Goal: Task Accomplishment & Management: Manage account settings

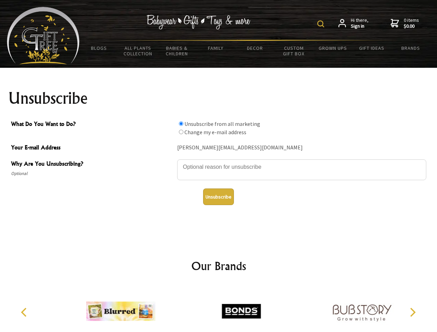
click at [322, 24] on img at bounding box center [320, 23] width 7 height 7
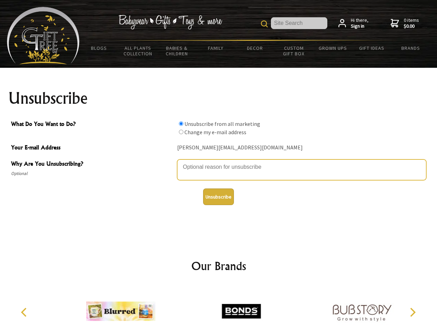
click at [219, 162] on textarea "Why Are You Unsubscribing?" at bounding box center [301, 169] width 249 height 21
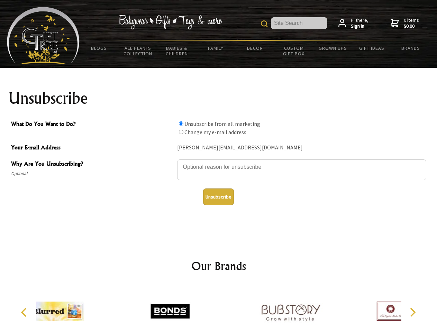
click at [181, 124] on input "What Do You Want to Do?" at bounding box center [181, 123] width 4 height 4
click at [181, 132] on input "What Do You Want to Do?" at bounding box center [181, 132] width 4 height 4
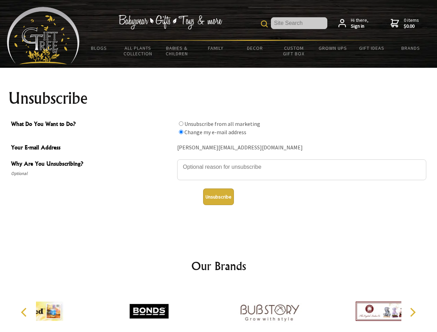
radio input "true"
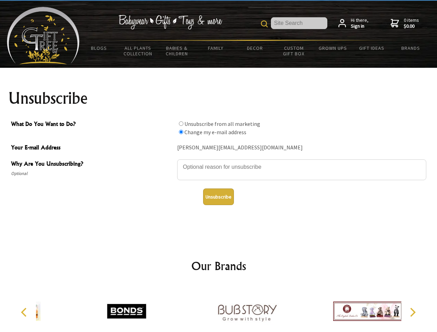
click at [218, 197] on button "Unsubscribe" at bounding box center [218, 197] width 31 height 17
click at [219, 309] on img at bounding box center [246, 311] width 69 height 52
click at [25, 312] on icon "Previous" at bounding box center [24, 312] width 9 height 9
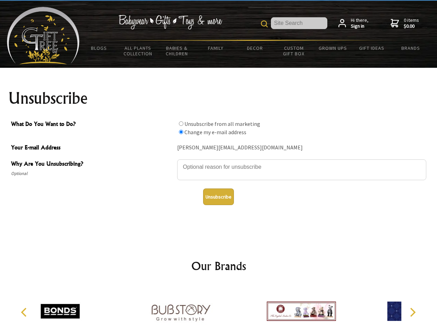
click at [412, 312] on icon "Next" at bounding box center [412, 312] width 9 height 9
